Goal: Check status

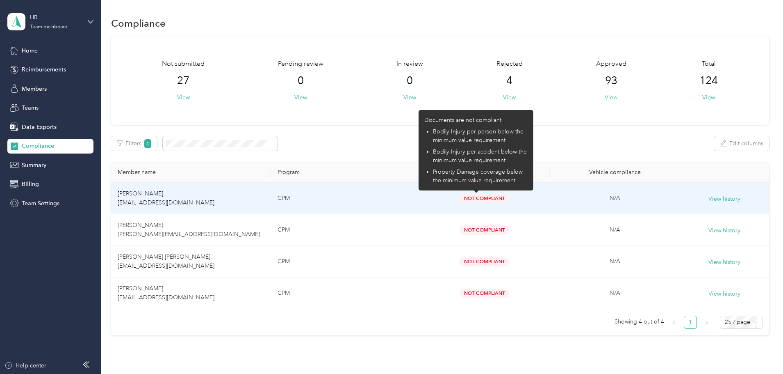
click at [480, 198] on span "Not Compliant" at bounding box center [485, 198] width 50 height 9
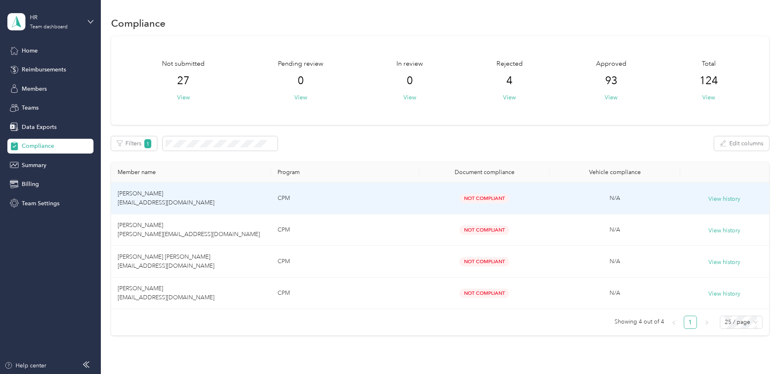
click at [189, 194] on span "[PERSON_NAME] [EMAIL_ADDRESS][DOMAIN_NAME]" at bounding box center [166, 198] width 97 height 16
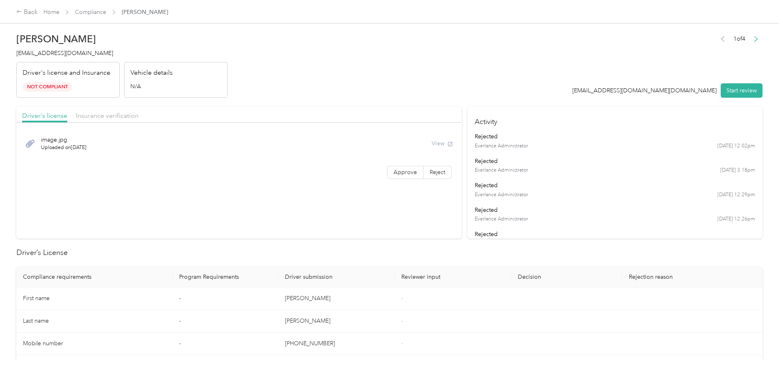
click at [53, 238] on div "Back Home Compliance [PERSON_NAME] [PERSON_NAME] [PERSON_NAME] [EMAIL_ADDRESS][…" at bounding box center [389, 187] width 779 height 374
click at [139, 118] on span "Insurance verification" at bounding box center [107, 116] width 63 height 8
click at [329, 71] on header "[PERSON_NAME] [EMAIL_ADDRESS][DOMAIN_NAME] Driver's license and Insurance Not C…" at bounding box center [389, 63] width 746 height 69
click at [22, 11] on icon at bounding box center [19, 12] width 6 height 6
